Goal: Transaction & Acquisition: Purchase product/service

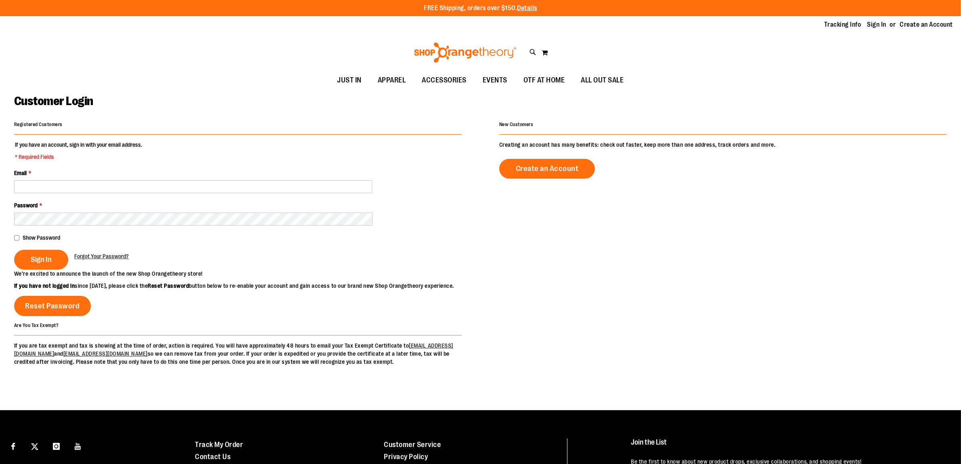
click at [881, 25] on link "Sign In" at bounding box center [877, 24] width 19 height 9
drag, startPoint x: 0, startPoint y: 0, endPoint x: 95, endPoint y: 181, distance: 204.5
click at [95, 181] on input "Email *" at bounding box center [193, 186] width 358 height 13
type input "**********"
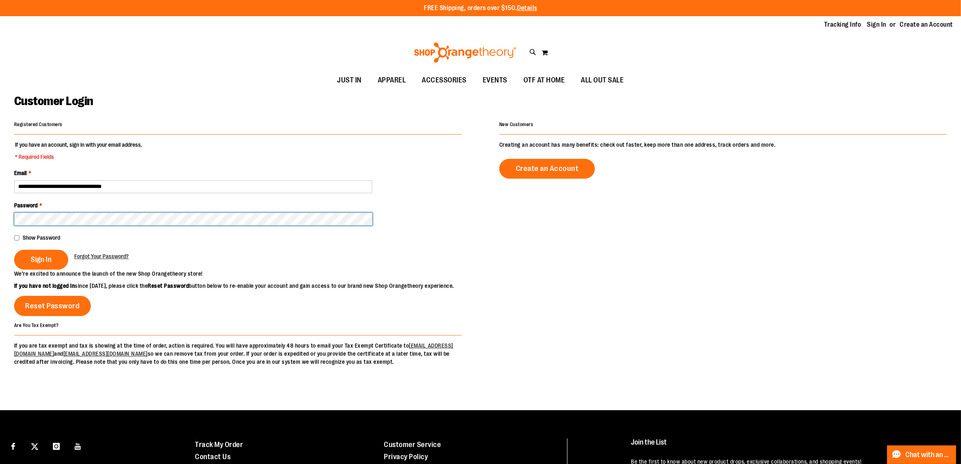
click at [14, 250] on button "Sign In" at bounding box center [41, 260] width 54 height 20
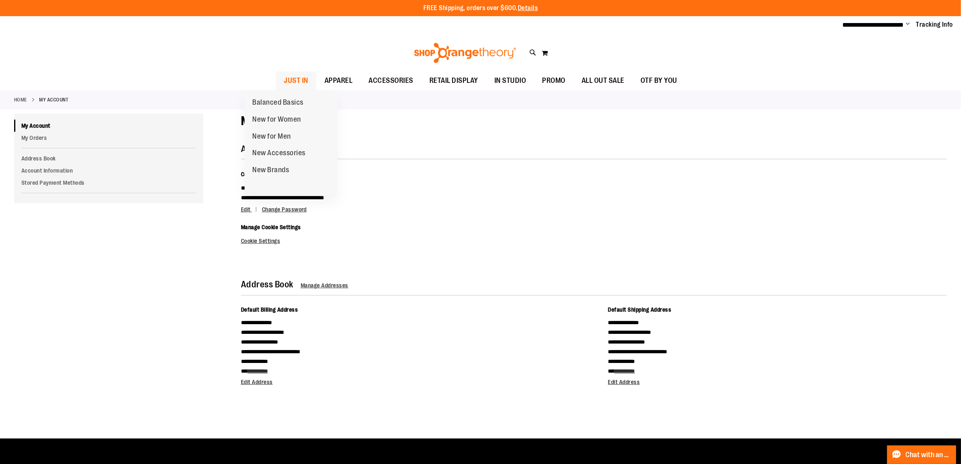
click at [284, 79] on span "JUST IN" at bounding box center [296, 80] width 25 height 18
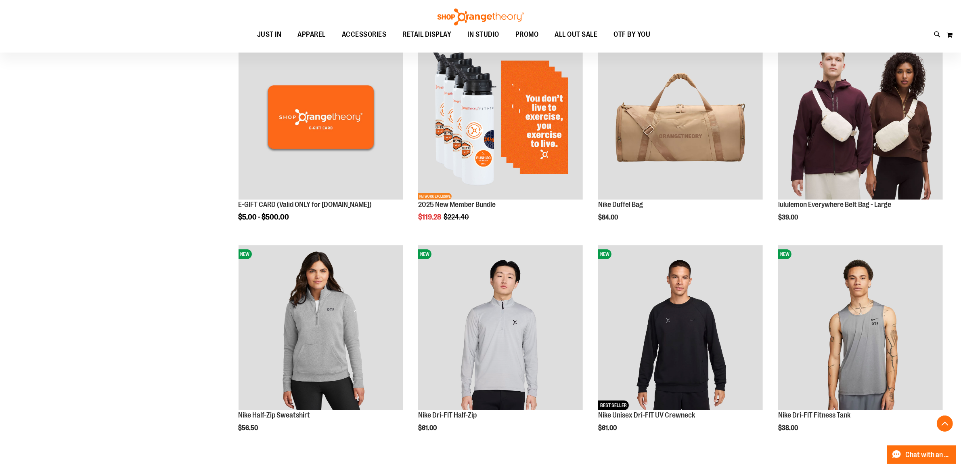
scroll to position [353, 0]
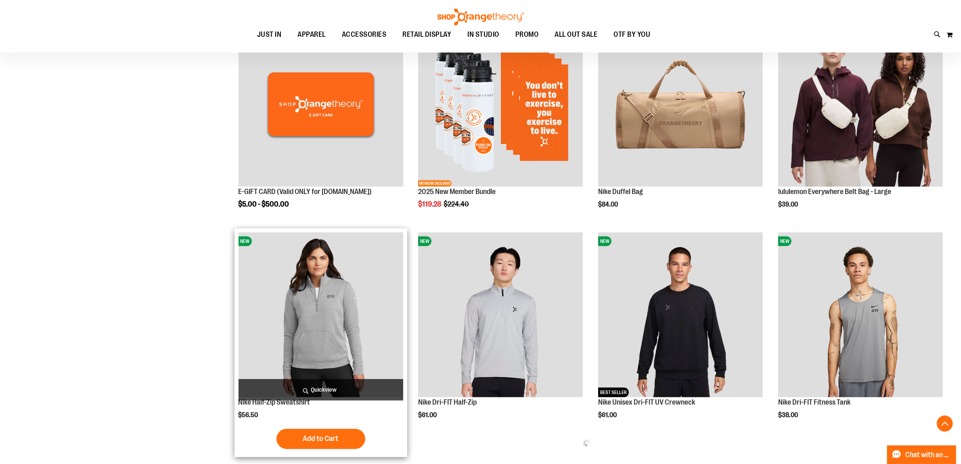
click at [300, 262] on img "product" at bounding box center [321, 314] width 165 height 165
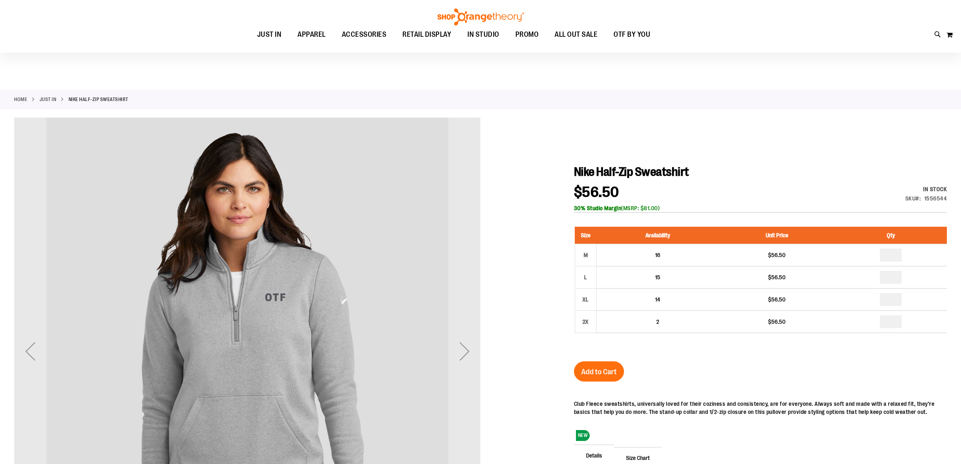
scroll to position [50, 0]
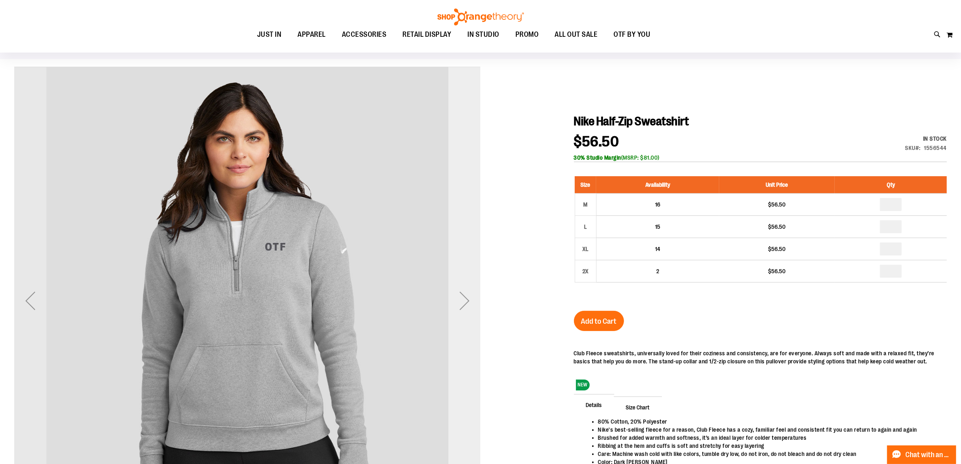
click at [472, 283] on div "Next" at bounding box center [465, 300] width 32 height 467
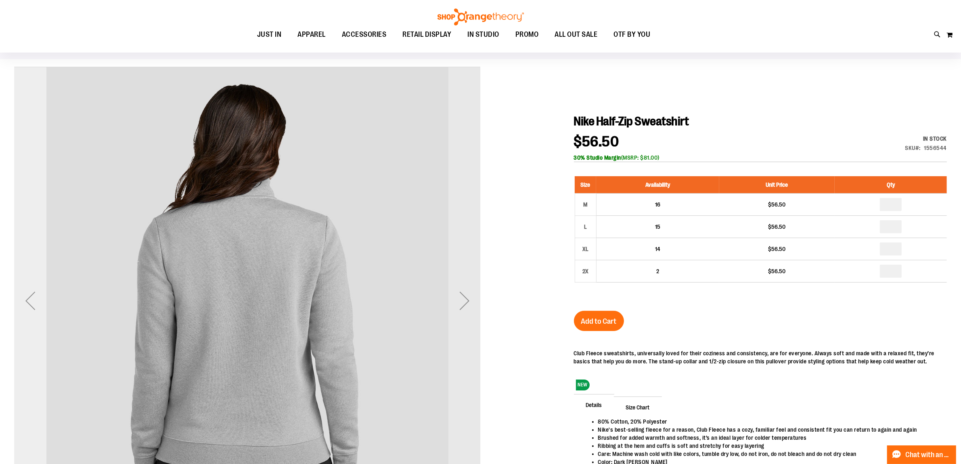
click at [31, 280] on div "Previous" at bounding box center [30, 300] width 32 height 467
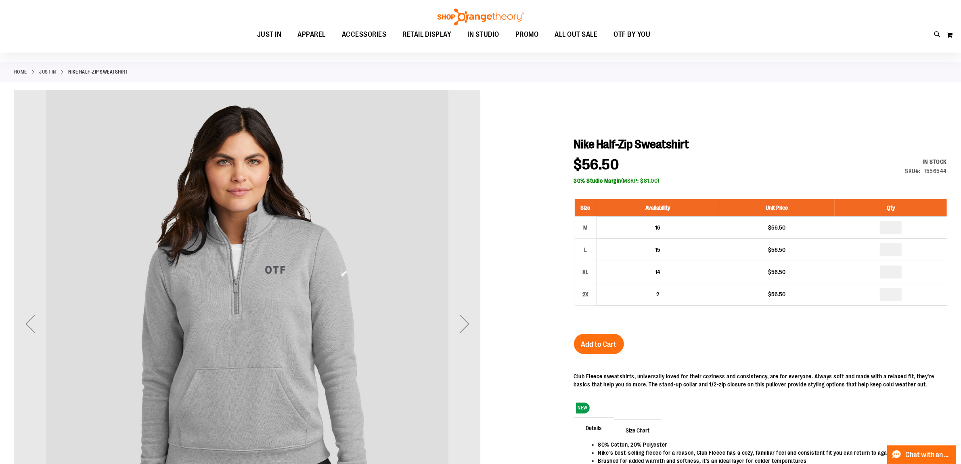
scroll to position [0, 0]
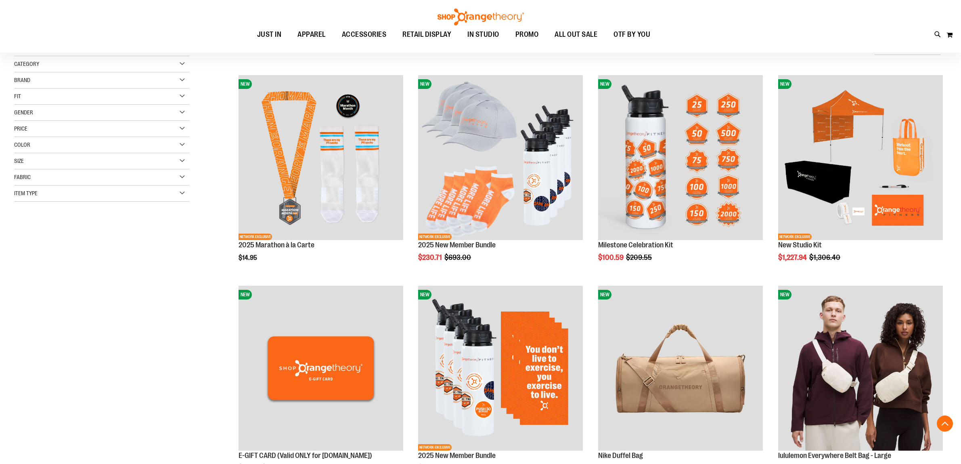
scroll to position [334, 0]
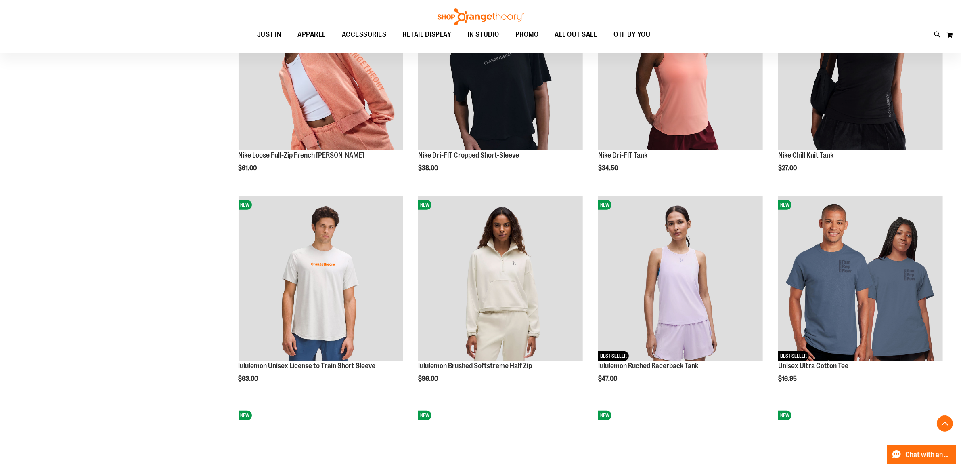
scroll to position [738, 0]
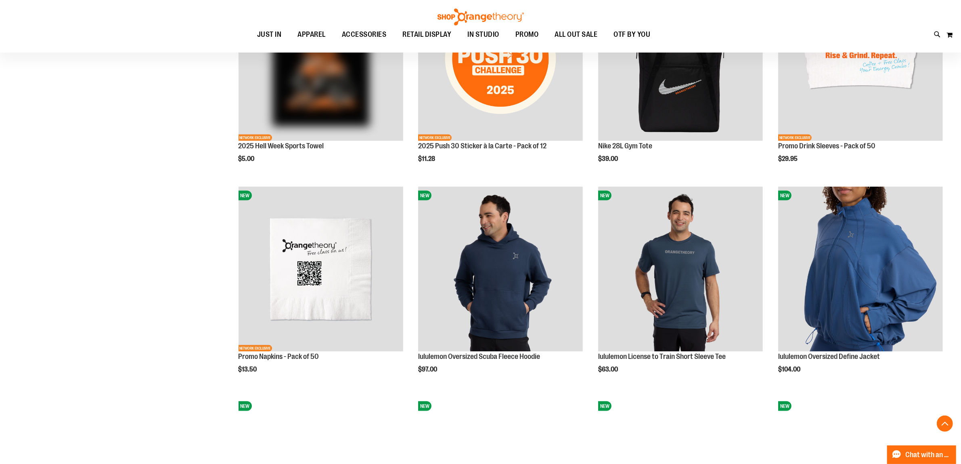
scroll to position [1495, 0]
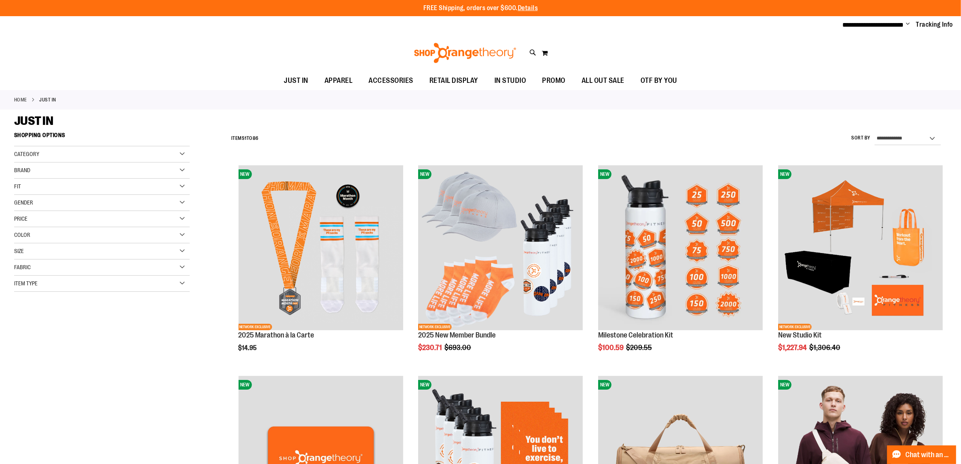
click at [35, 247] on div "Size" at bounding box center [102, 251] width 176 height 16
click at [120, 272] on div "2X" at bounding box center [123, 271] width 12 height 12
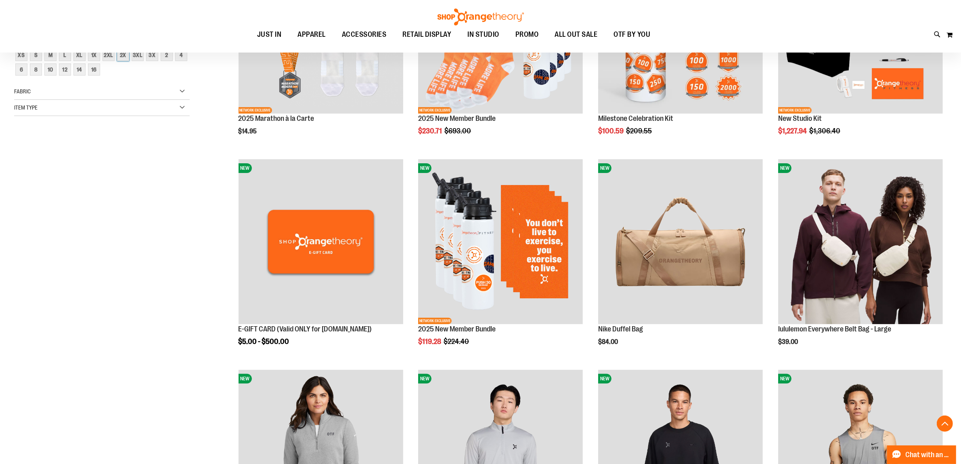
scroll to position [128, 0]
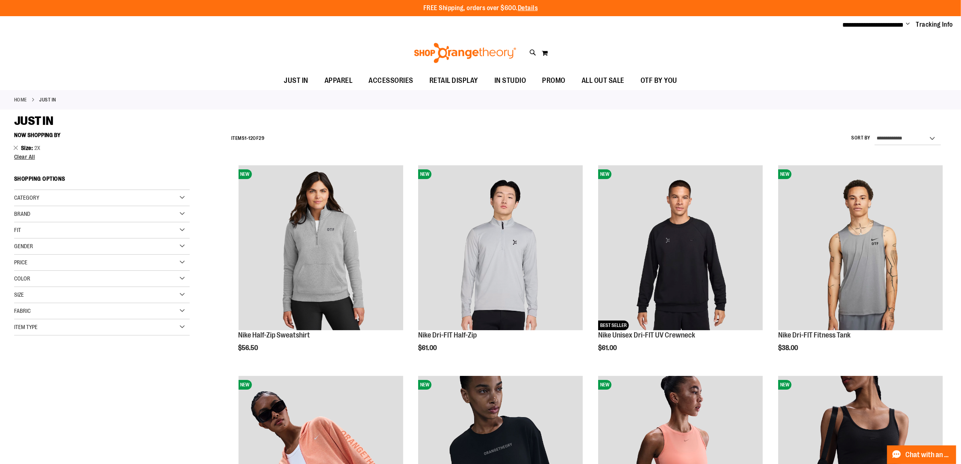
click at [28, 294] on div "Size" at bounding box center [102, 295] width 176 height 16
click at [137, 318] on div "3XL" at bounding box center [138, 315] width 12 height 12
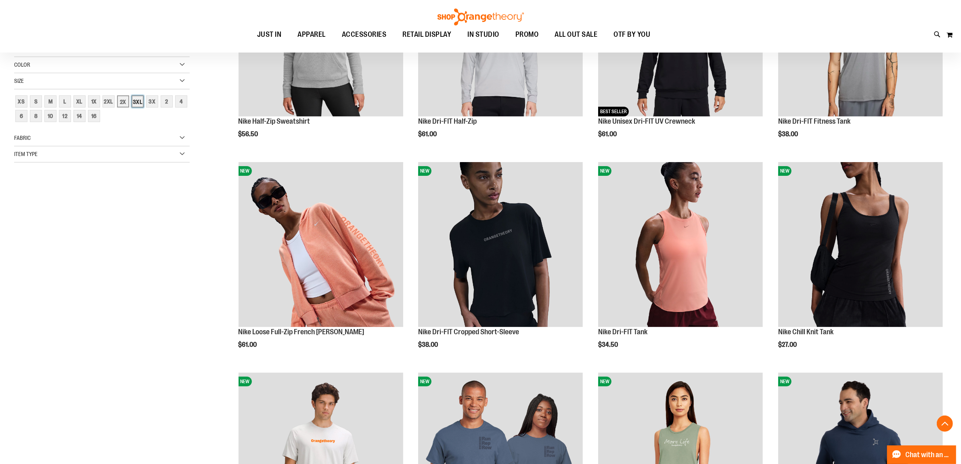
scroll to position [128, 0]
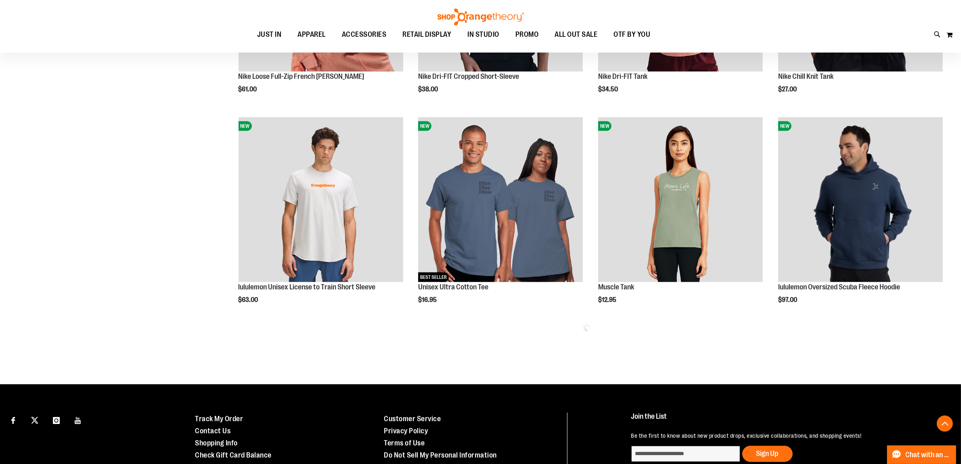
scroll to position [380, 0]
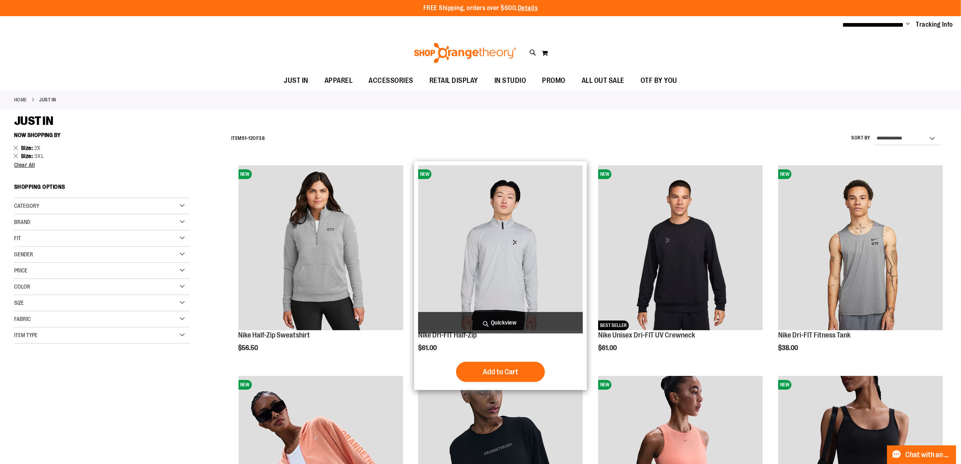
click at [487, 317] on span "Quickview" at bounding box center [500, 322] width 165 height 21
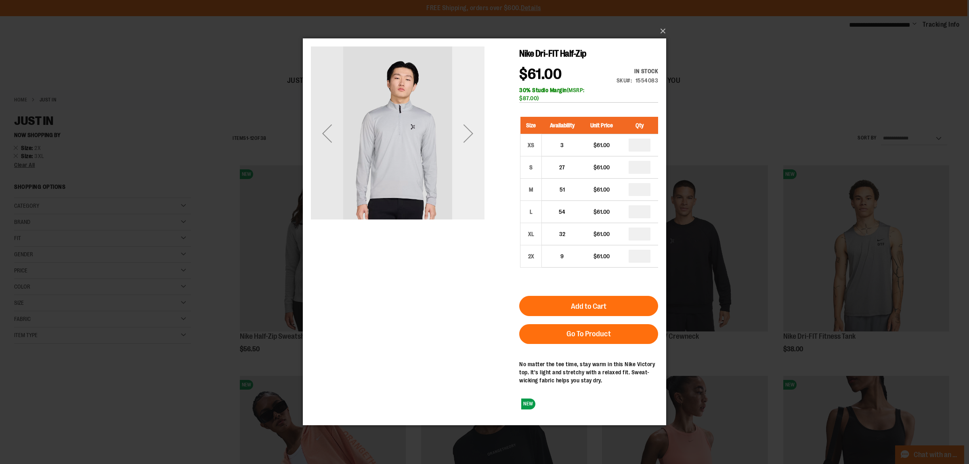
click at [467, 185] on div "Next" at bounding box center [468, 133] width 32 height 174
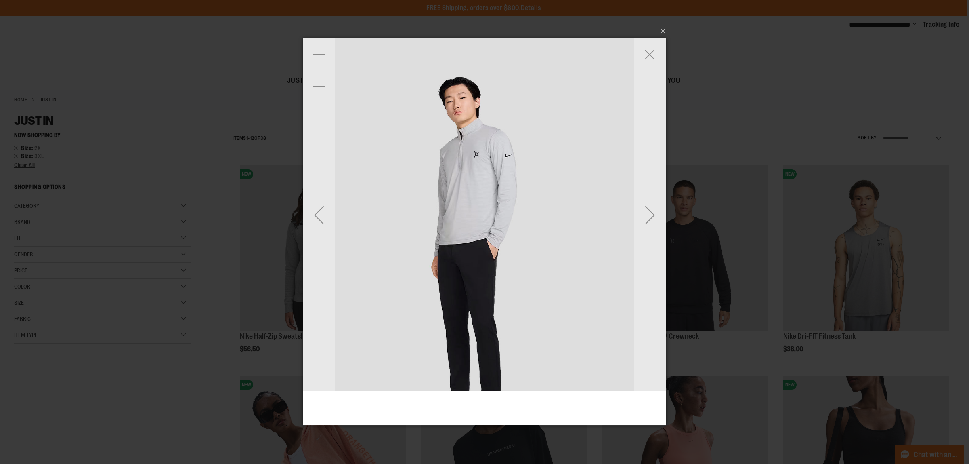
drag, startPoint x: 507, startPoint y: 105, endPoint x: 486, endPoint y: 196, distance: 93.7
click at [486, 196] on img "carousel" at bounding box center [472, 252] width 429 height 429
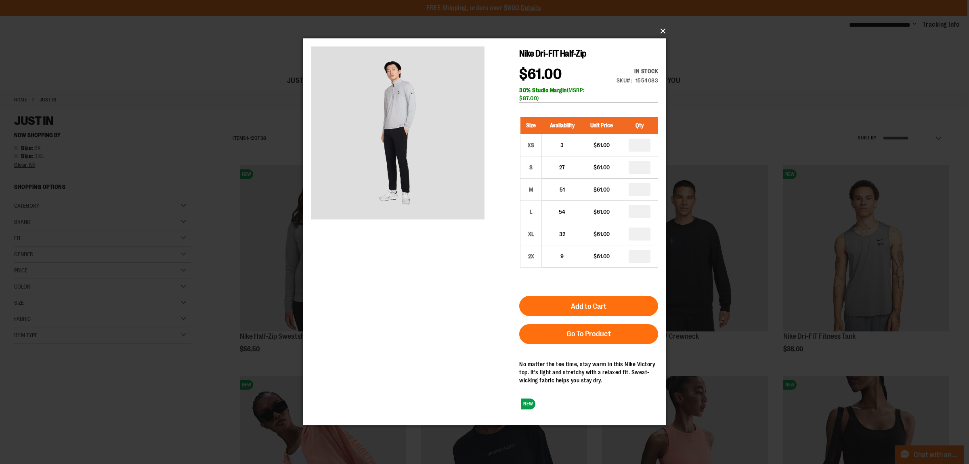
click at [661, 31] on button "×" at bounding box center [486, 31] width 363 height 18
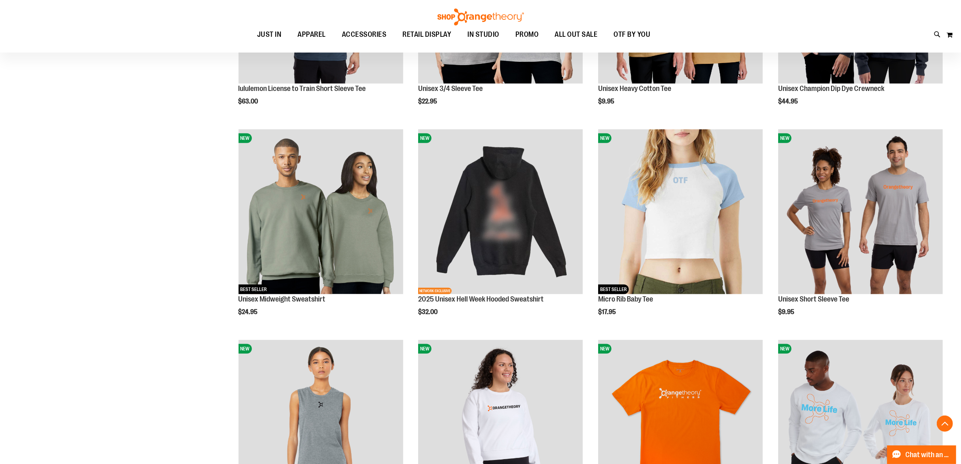
scroll to position [807, 0]
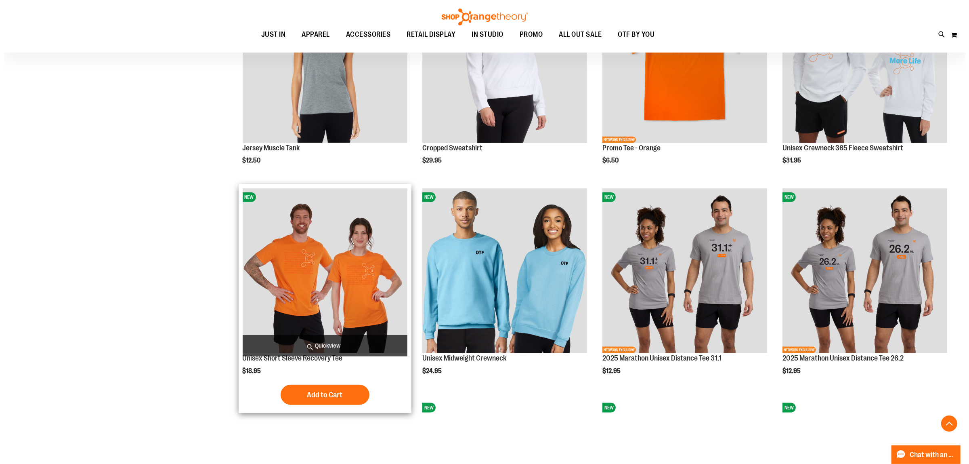
scroll to position [1232, 0]
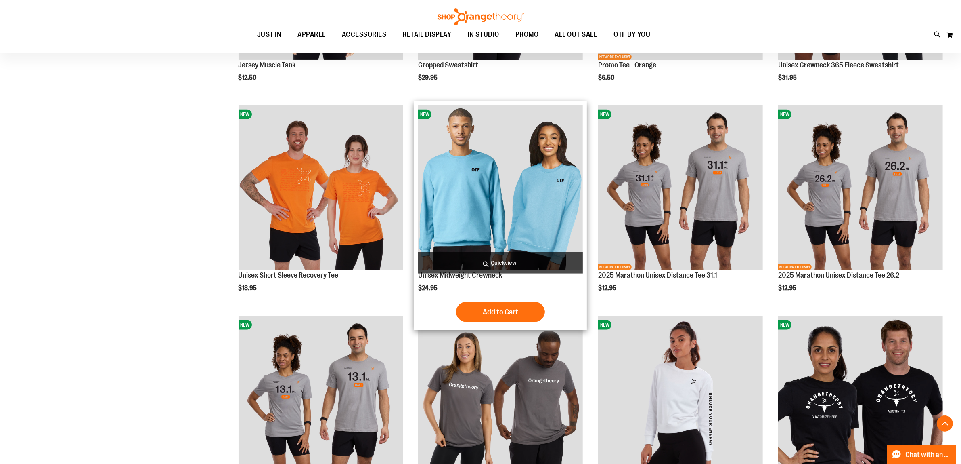
click at [516, 264] on span "Quickview" at bounding box center [500, 262] width 165 height 21
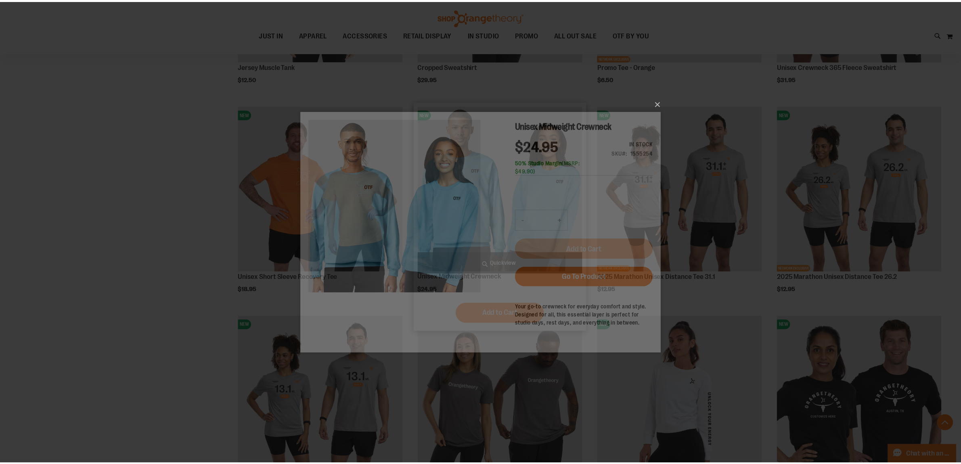
scroll to position [0, 0]
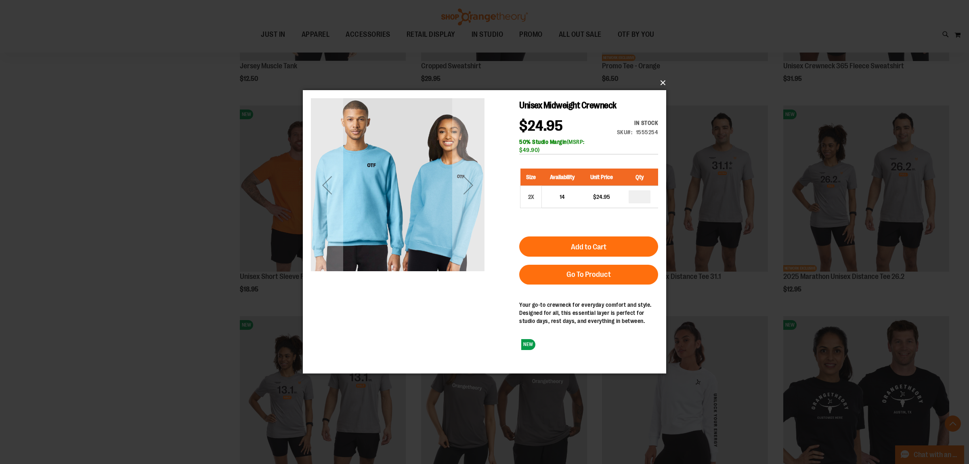
click at [661, 79] on button "×" at bounding box center [486, 83] width 363 height 18
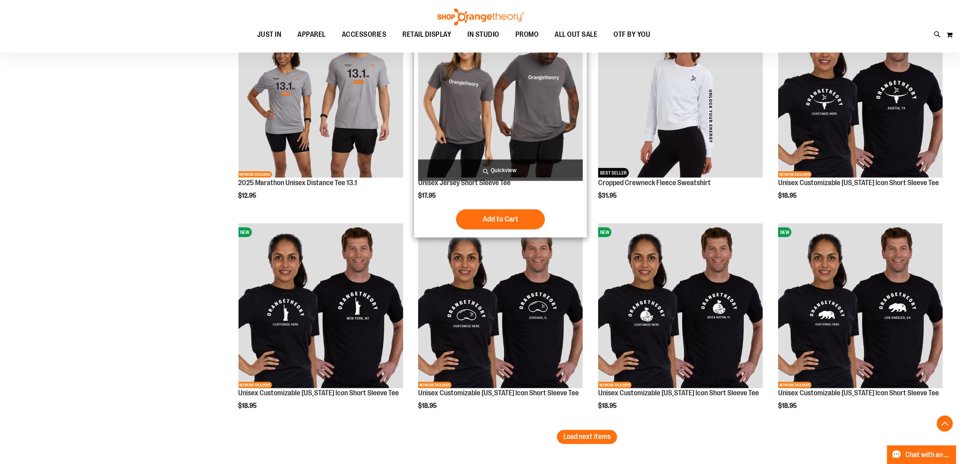
scroll to position [1717, 0]
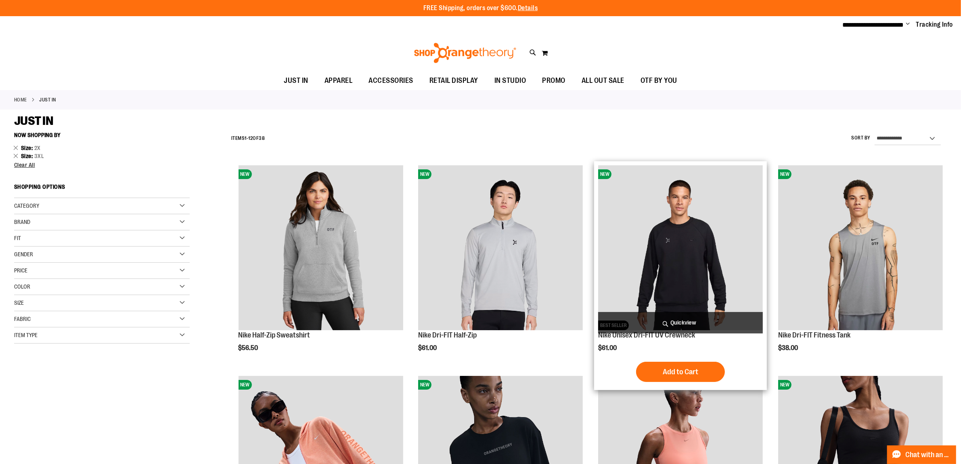
click at [653, 326] on span "Quickview" at bounding box center [680, 322] width 165 height 21
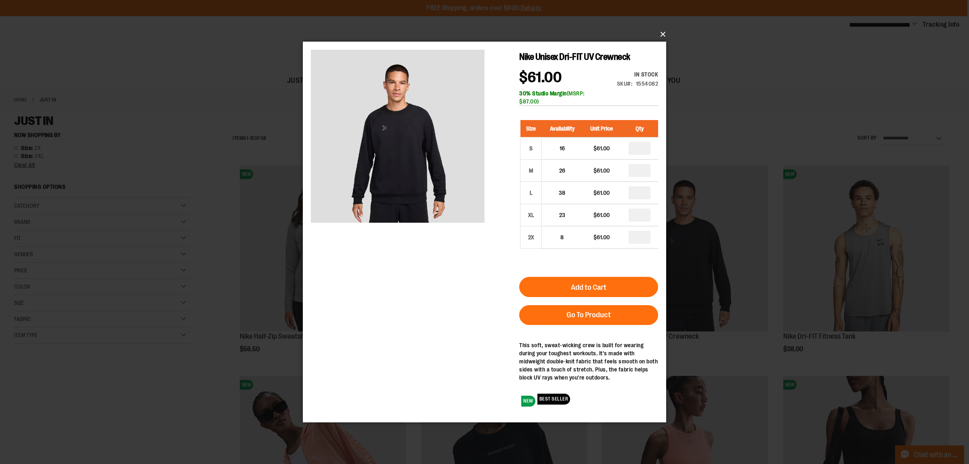
click at [667, 29] on button "×" at bounding box center [486, 34] width 363 height 18
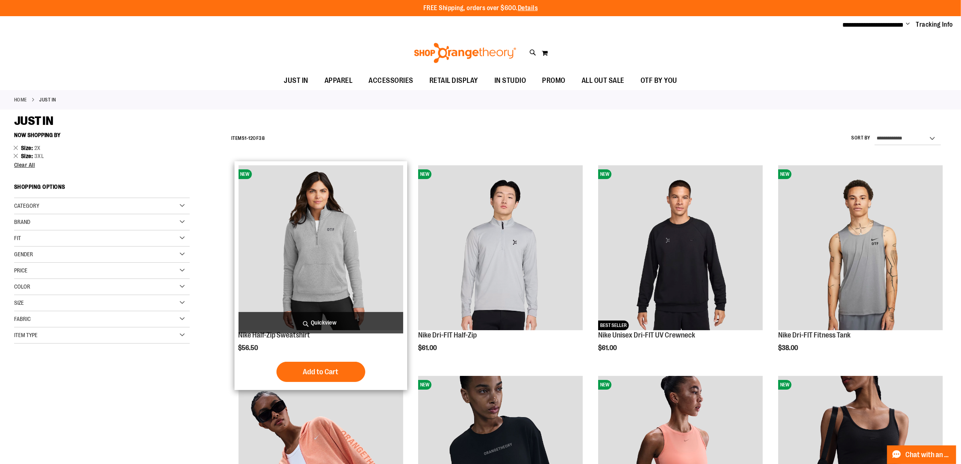
click at [372, 281] on img "product" at bounding box center [321, 247] width 165 height 165
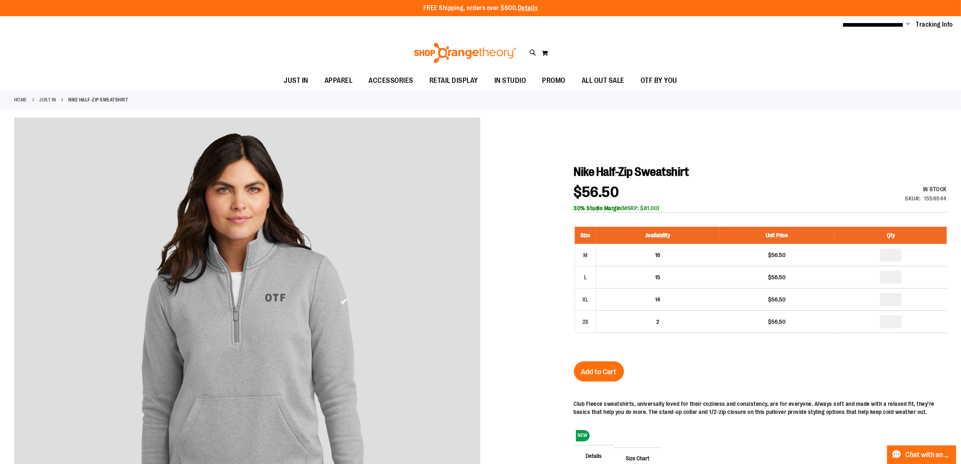
click at [886, 19] on div "**********" at bounding box center [480, 25] width 961 height 18
click at [885, 22] on span "**********" at bounding box center [873, 25] width 61 height 6
click at [903, 23] on ul "**********" at bounding box center [895, 25] width 117 height 10
click at [907, 24] on span "Change" at bounding box center [909, 25] width 4 height 8
click at [887, 48] on link "Sign Out" at bounding box center [879, 54] width 71 height 15
